Goal: Task Accomplishment & Management: Use online tool/utility

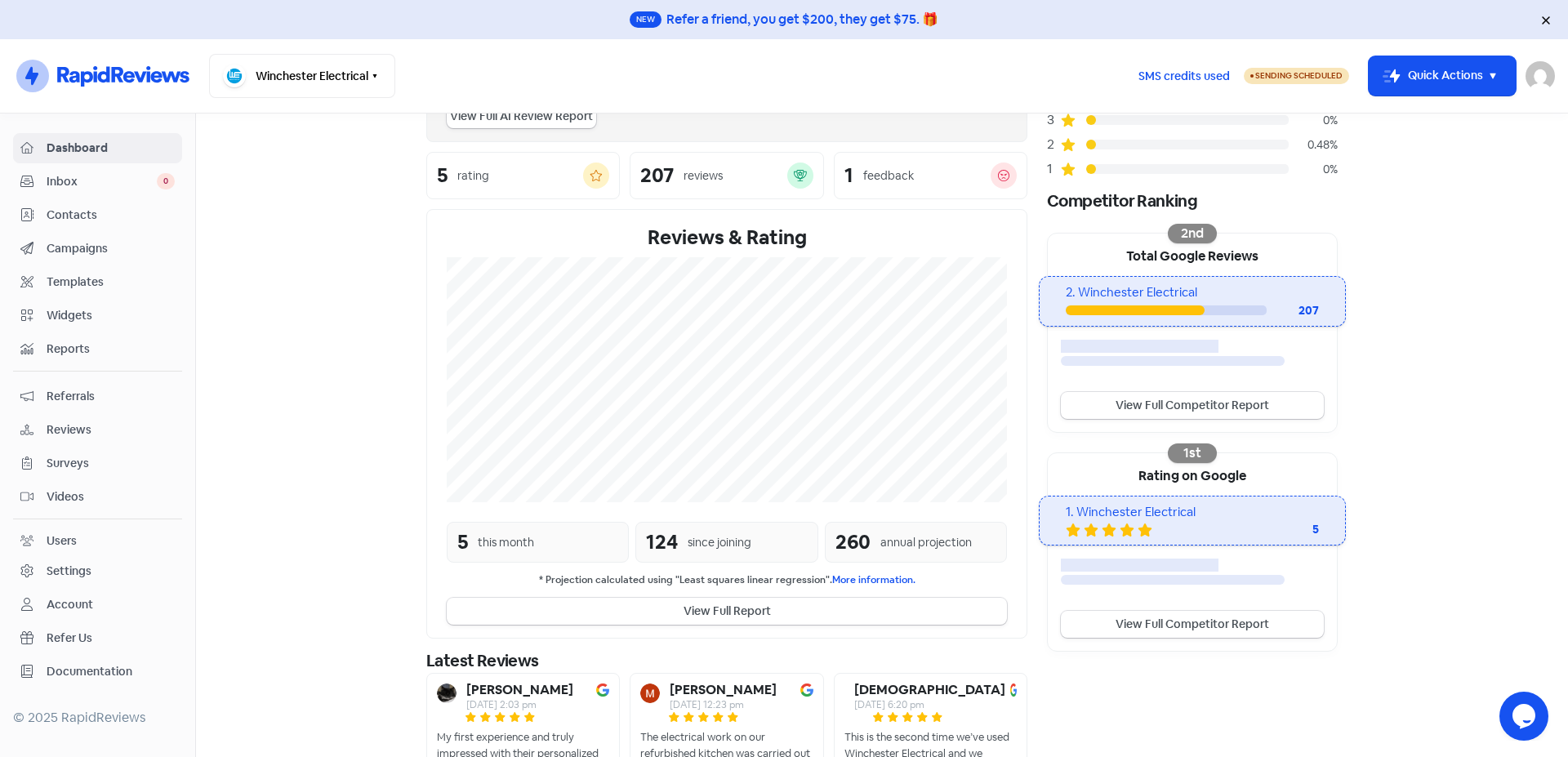
scroll to position [287, 0]
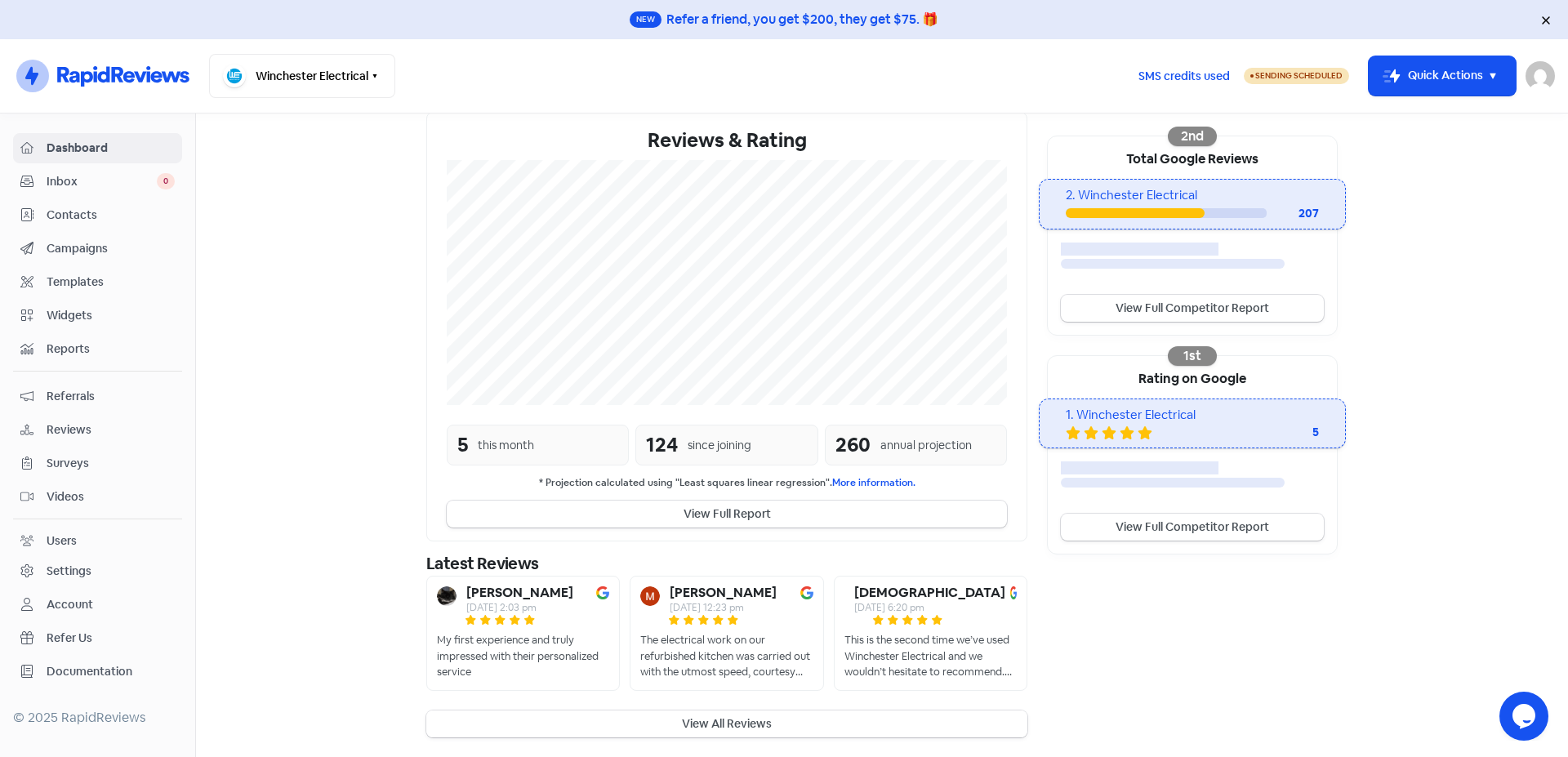
click at [707, 726] on button "View All Reviews" at bounding box center [726, 725] width 601 height 27
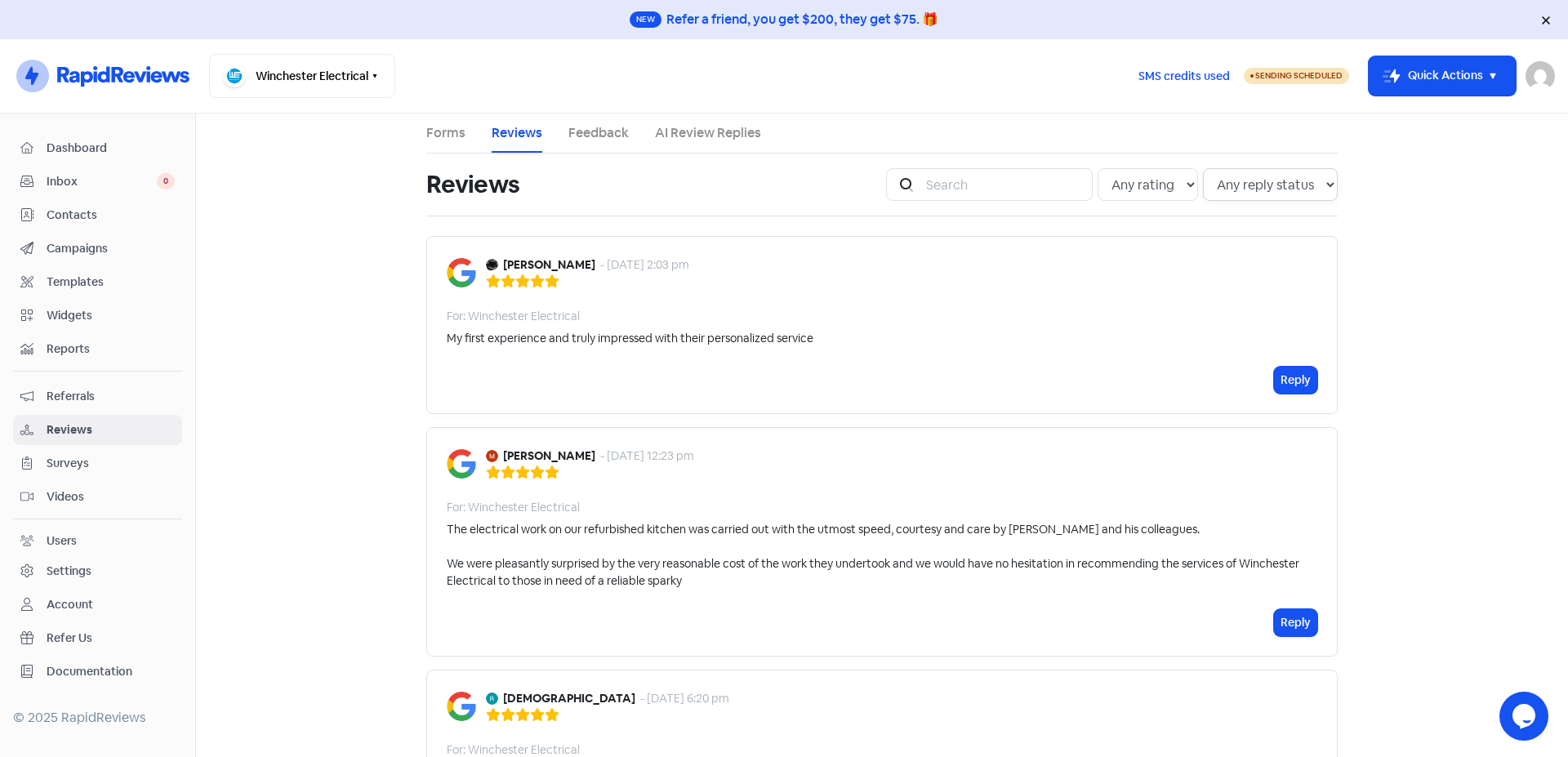
click at [1203, 169] on select "Any reply status Has reply No reply" at bounding box center [1270, 185] width 134 height 32
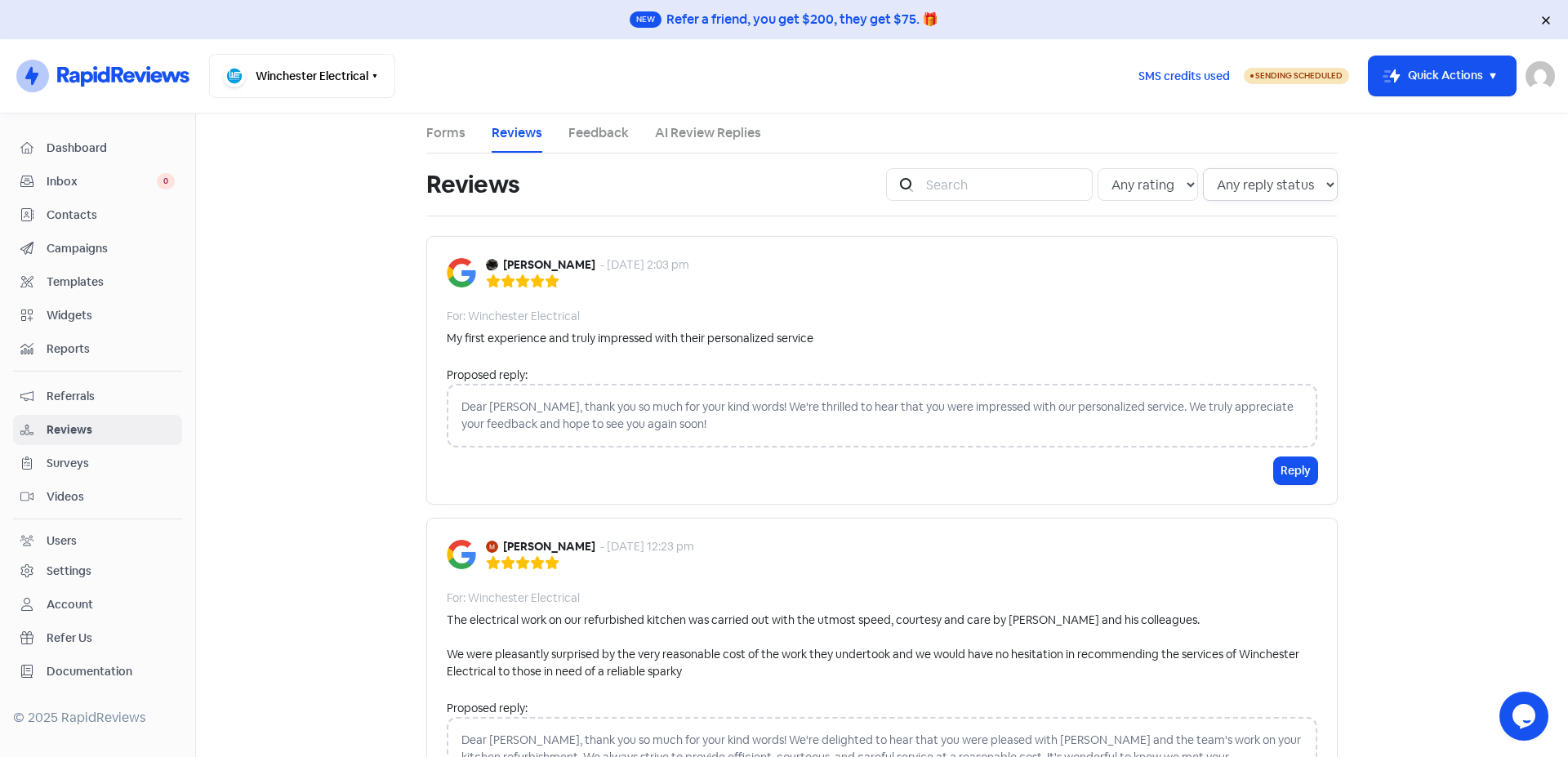
click at [1299, 186] on select "Any reply status Has reply No reply" at bounding box center [1270, 185] width 134 height 32
click at [1098, 169] on select "Any rating 5 star 4 star 3 star 2 star 1 star" at bounding box center [1148, 185] width 100 height 32
click at [1168, 184] on select "Any rating 5 star 4 star 3 star 2 star 1 star" at bounding box center [1148, 185] width 100 height 32
click at [981, 186] on input "search" at bounding box center [1004, 185] width 176 height 32
click at [107, 145] on span "Dashboard" at bounding box center [111, 149] width 129 height 17
